Goal: Information Seeking & Learning: Learn about a topic

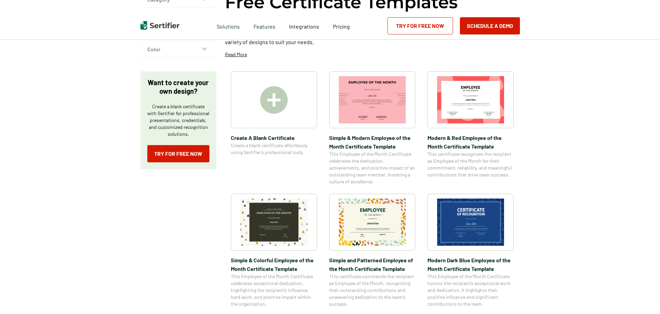
scroll to position [104, 0]
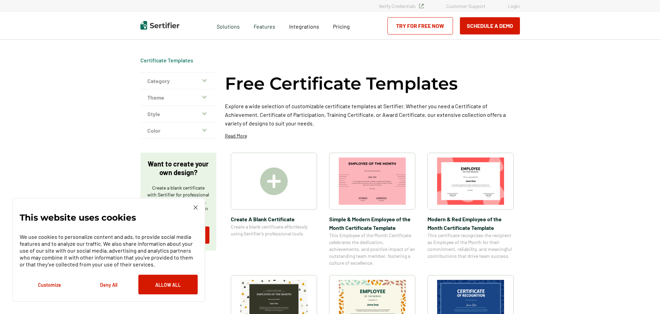
click at [206, 79] on icon "button" at bounding box center [204, 81] width 4 height 6
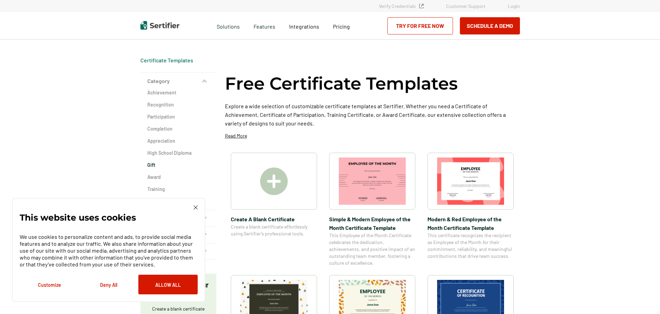
drag, startPoint x: 195, startPoint y: 206, endPoint x: 210, endPoint y: 167, distance: 42.4
click at [196, 206] on img at bounding box center [196, 208] width 4 height 4
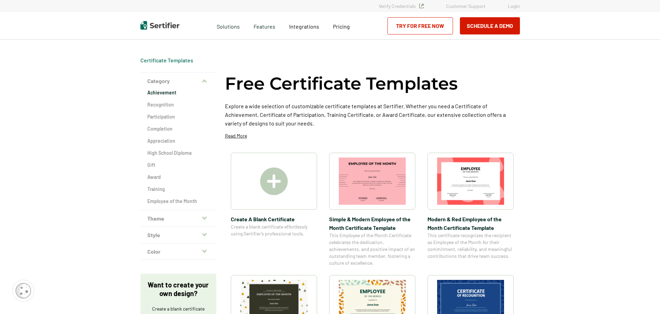
click at [168, 91] on h2 "Achievement" at bounding box center [178, 92] width 62 height 7
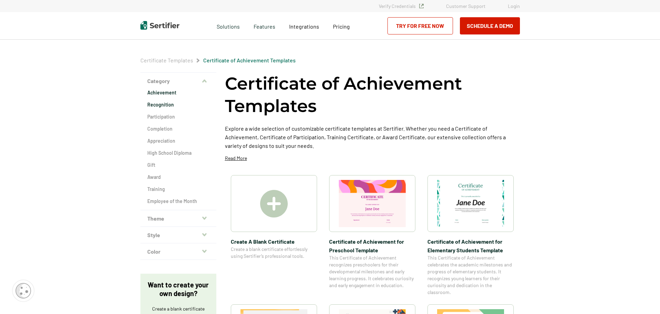
click at [167, 107] on h2 "Recognition" at bounding box center [178, 104] width 62 height 7
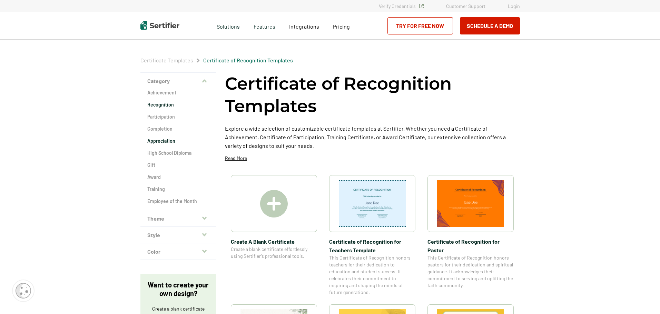
click at [171, 141] on h2 "Appreciation" at bounding box center [178, 141] width 62 height 7
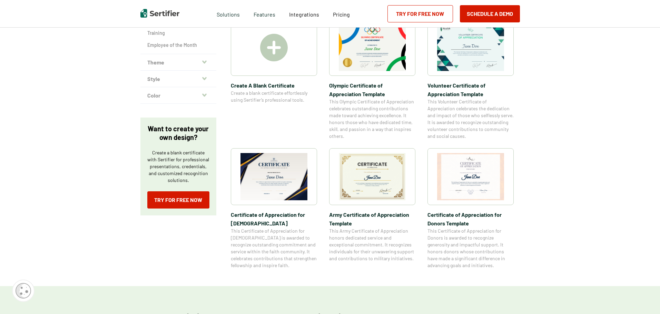
scroll to position [138, 0]
